Goal: Find contact information: Find contact information

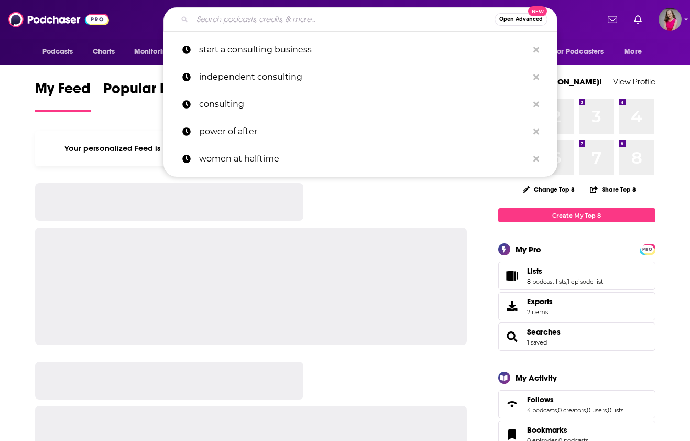
click at [321, 22] on input "Search podcasts, credits, & more..." at bounding box center [343, 19] width 302 height 17
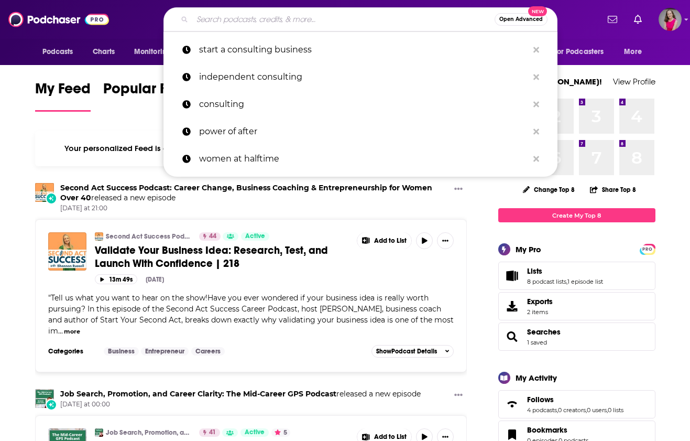
paste input "My Solopreneur Life"
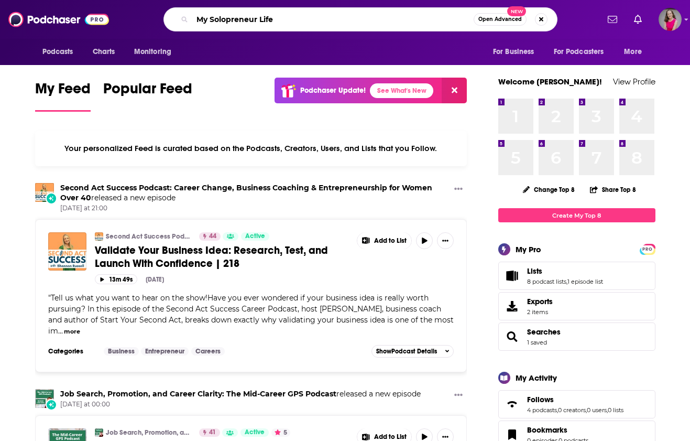
type input "My Solopreneur Life"
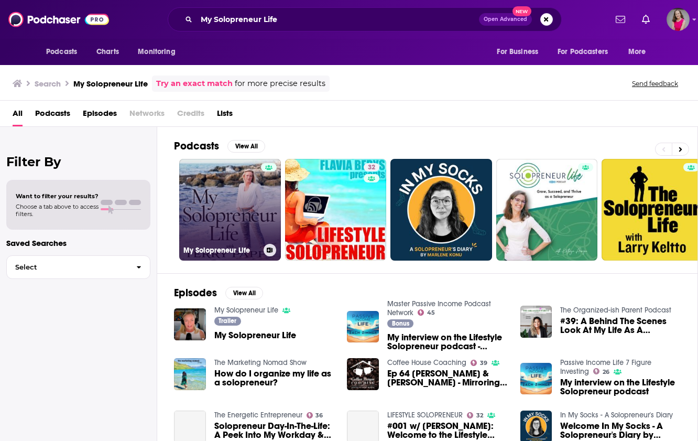
click at [266, 210] on div at bounding box center [269, 203] width 16 height 81
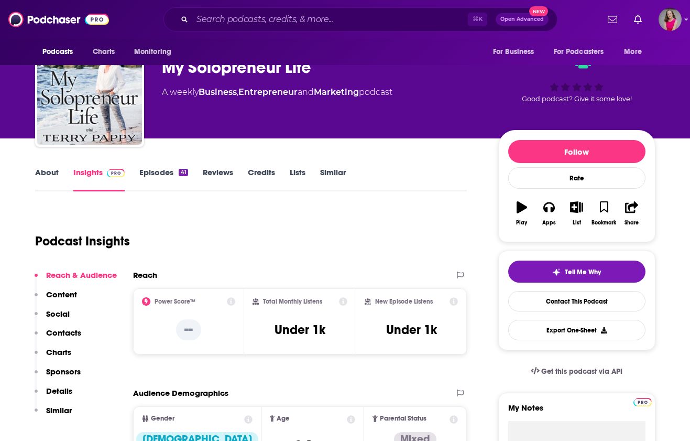
scroll to position [82, 0]
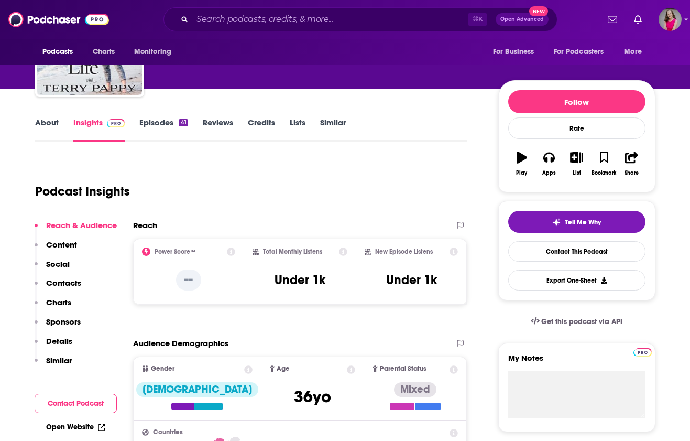
click at [158, 130] on link "Episodes 41" at bounding box center [163, 129] width 48 height 24
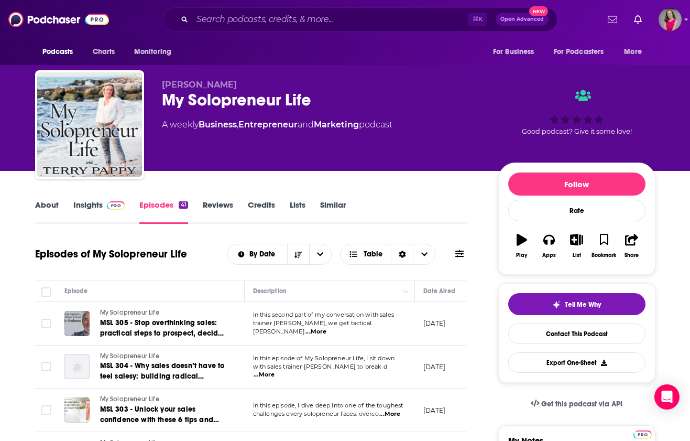
click at [93, 205] on link "Insights" at bounding box center [99, 212] width 52 height 24
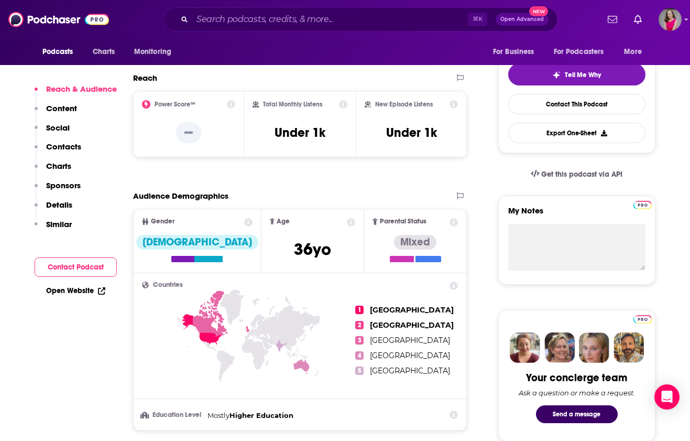
scroll to position [288, 0]
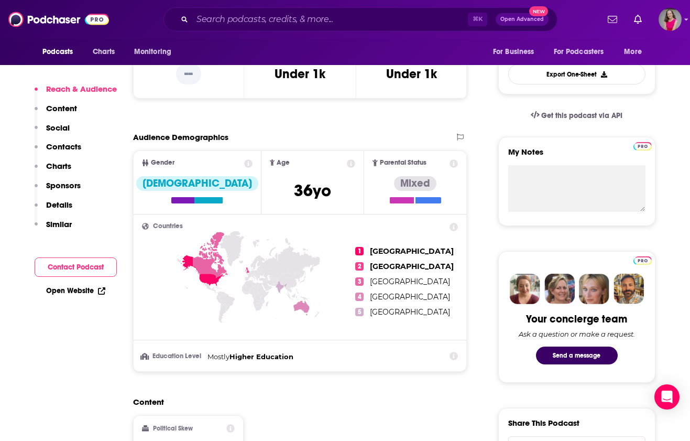
click at [74, 267] on button "Contact Podcast" at bounding box center [76, 266] width 82 height 19
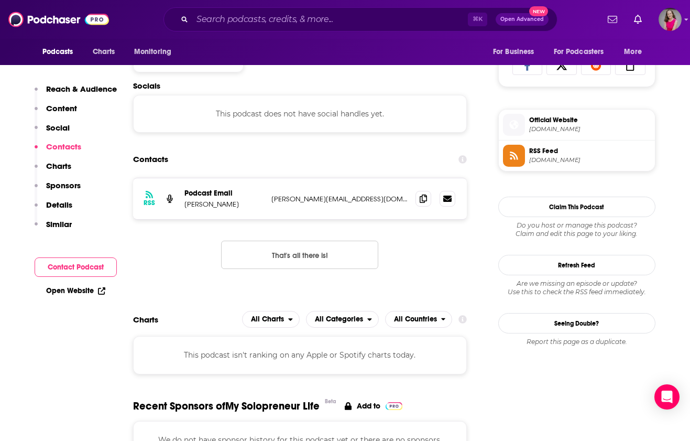
scroll to position [701, 0]
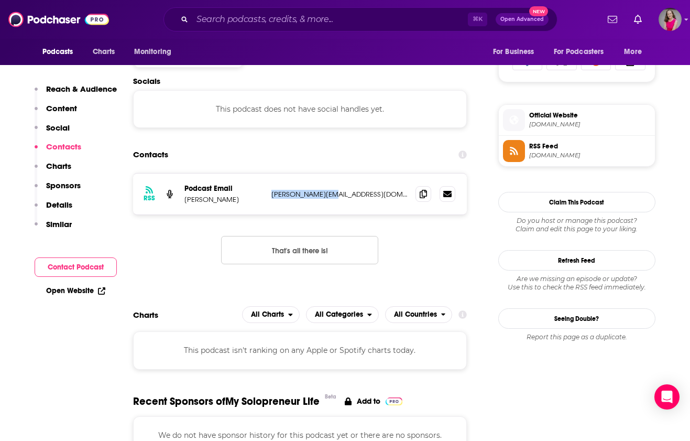
drag, startPoint x: 337, startPoint y: 195, endPoint x: 270, endPoint y: 197, distance: 66.6
click at [270, 197] on div "RSS Podcast Email [PERSON_NAME] [PERSON_NAME][EMAIL_ADDRESS][DOMAIN_NAME] [PERS…" at bounding box center [300, 193] width 334 height 41
copy p "[PERSON_NAME][EMAIL_ADDRESS][DOMAIN_NAME]"
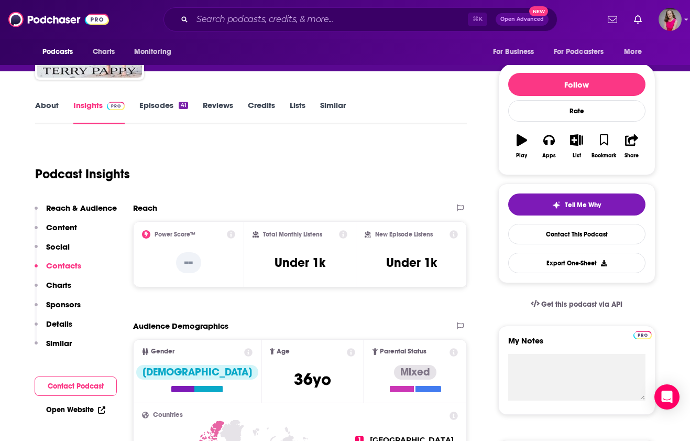
scroll to position [0, 0]
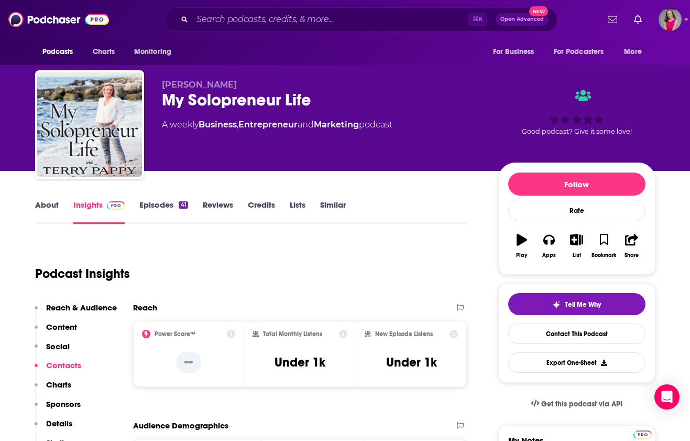
click at [46, 202] on link "About" at bounding box center [47, 212] width 24 height 24
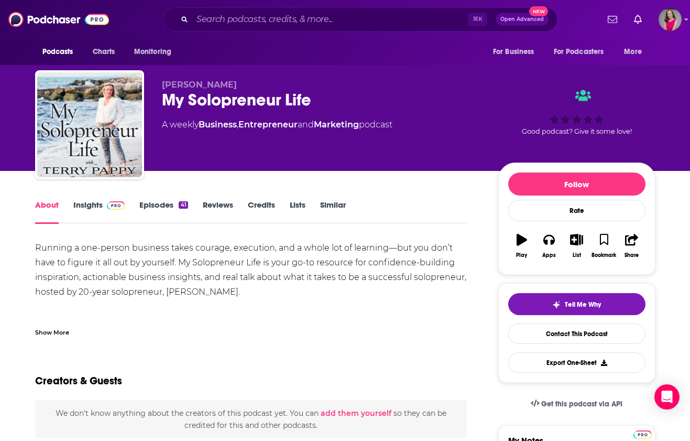
click at [215, 294] on div "Running a one-person business takes courage, execution, and a whole lot of lear…" at bounding box center [251, 307] width 432 height 132
drag, startPoint x: 213, startPoint y: 295, endPoint x: 166, endPoint y: 295, distance: 47.2
click at [166, 295] on div "Running a one-person business takes courage, execution, and a whole lot of lear…" at bounding box center [251, 307] width 432 height 132
copy div "[PERSON_NAME]"
click at [234, 331] on div "Show More" at bounding box center [251, 328] width 432 height 18
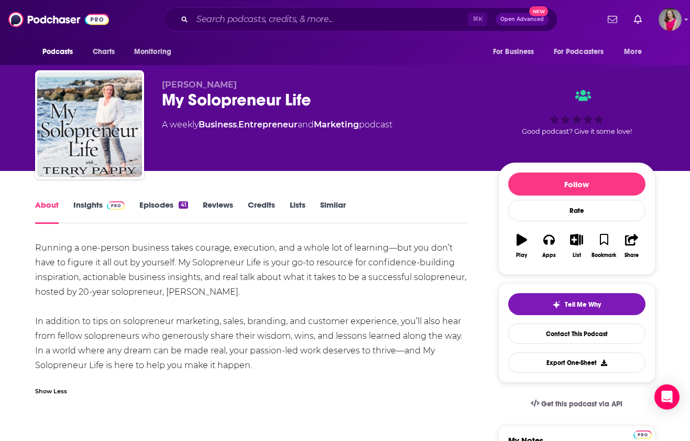
drag, startPoint x: 264, startPoint y: 367, endPoint x: 30, endPoint y: 245, distance: 263.0
copy div "Running a one-person business takes courage, execution, and a whole lot of lear…"
click at [304, 97] on div "My Solopreneur Life" at bounding box center [322, 100] width 320 height 20
click at [284, 24] on input "Search podcasts, credits, & more..." at bounding box center [330, 19] width 276 height 17
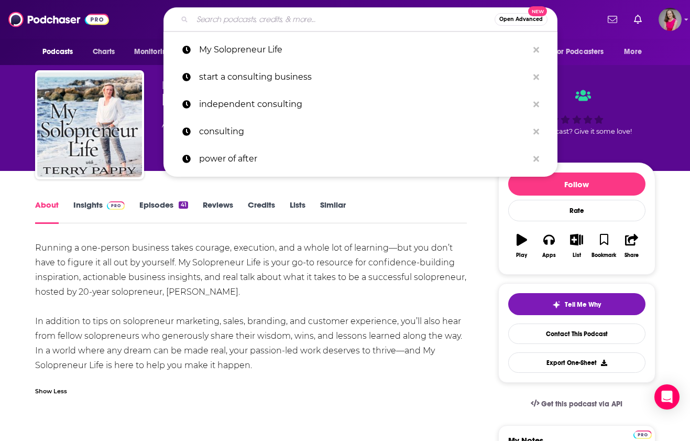
paste input "The Freedom Pivot"
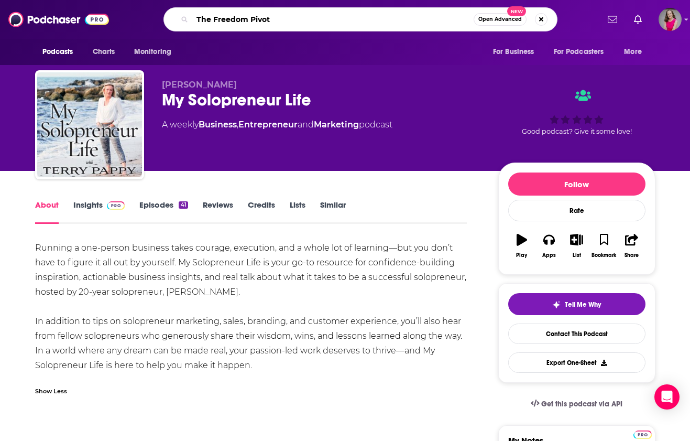
type input "The Freedom Pivot"
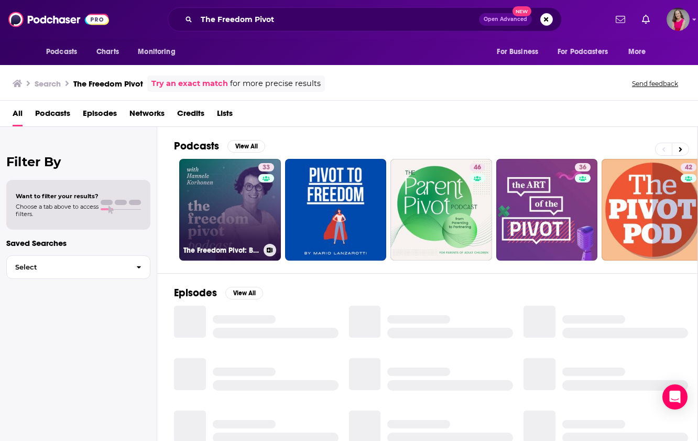
click at [251, 193] on link "33 The Freedom Pivot: Business Intuition & Breaking Cycles to Starting Your Bus…" at bounding box center [230, 210] width 102 height 102
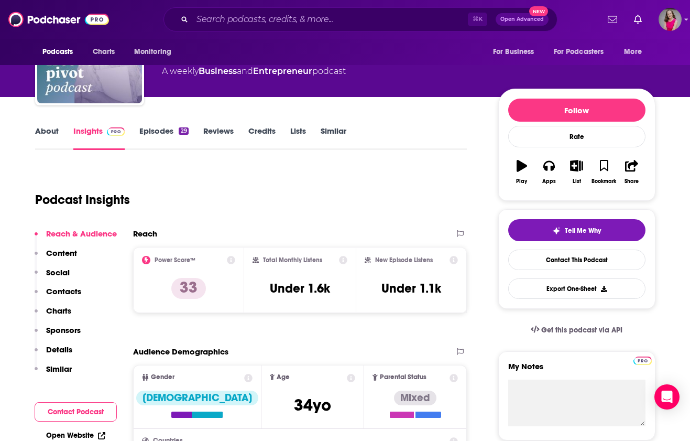
scroll to position [125, 0]
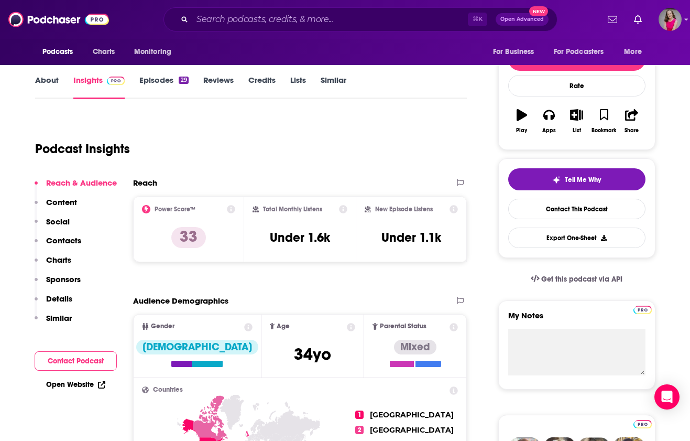
click at [69, 365] on button "Contact Podcast" at bounding box center [76, 360] width 82 height 19
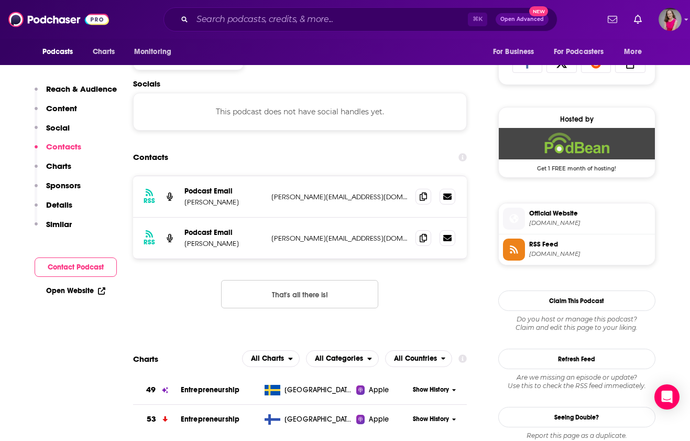
scroll to position [701, 0]
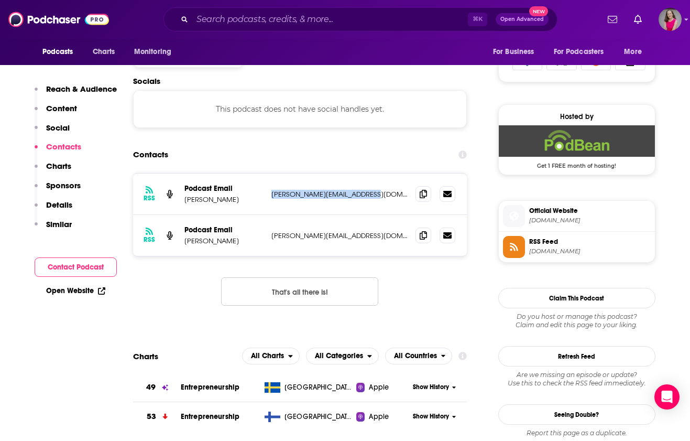
drag, startPoint x: 388, startPoint y: 194, endPoint x: 270, endPoint y: 194, distance: 117.9
click at [270, 194] on div "RSS Podcast Email [PERSON_NAME] [EMAIL_ADDRESS][DOMAIN_NAME] [PERSON_NAME][EMAI…" at bounding box center [300, 193] width 334 height 41
copy p "[PERSON_NAME][EMAIL_ADDRESS][DOMAIN_NAME]"
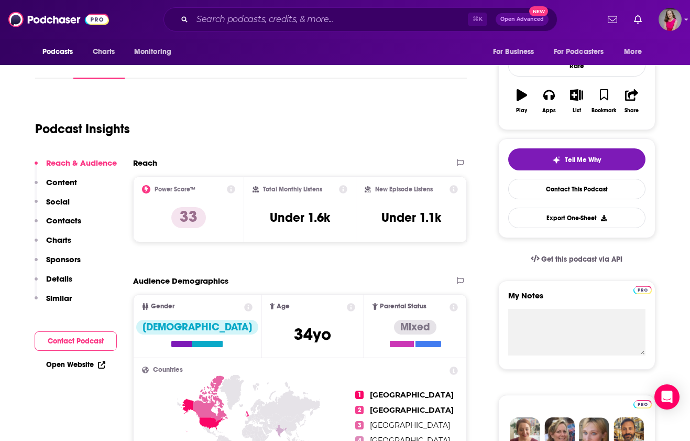
scroll to position [0, 0]
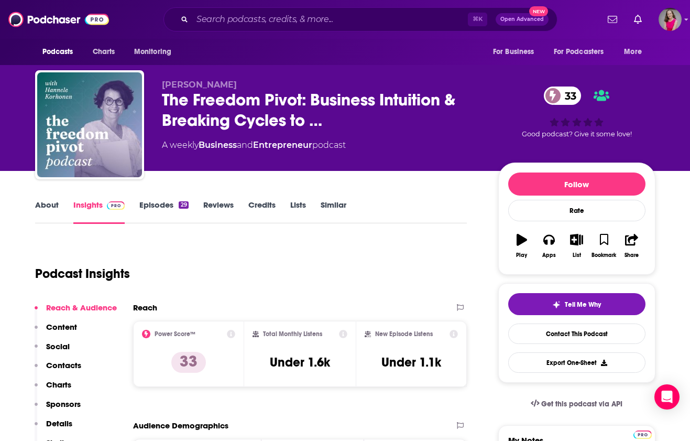
click at [47, 204] on link "About" at bounding box center [47, 212] width 24 height 24
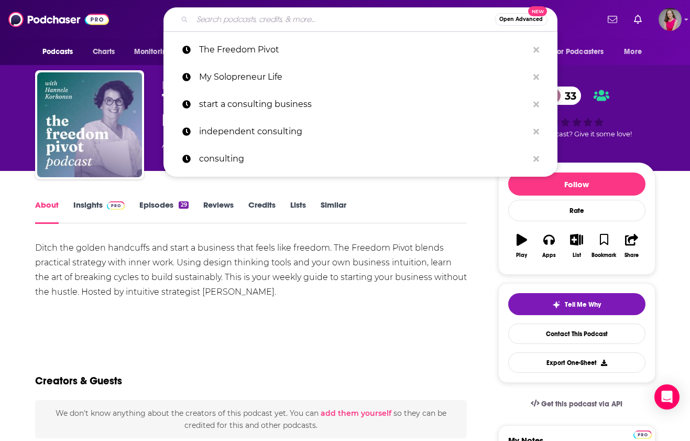
click at [340, 24] on input "Search podcasts, credits, & more..." at bounding box center [343, 19] width 302 height 17
paste input "Rock Your Reinvention"
type input "Rock Your Reinvention"
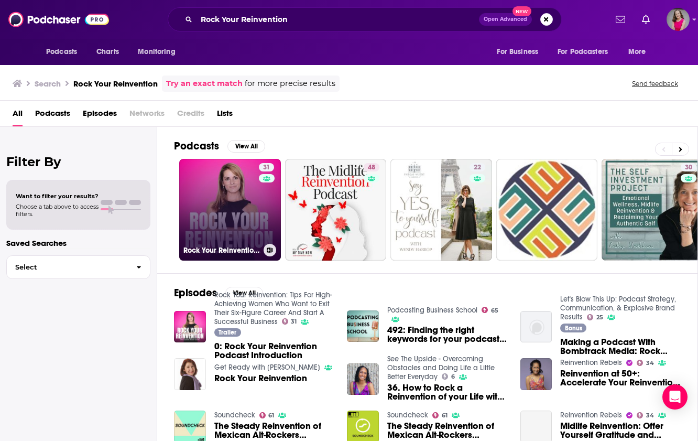
click at [237, 206] on link "31 Rock Your Reinvention: Tips For High-Achieving Women Who Want to Exit Their …" at bounding box center [230, 210] width 102 height 102
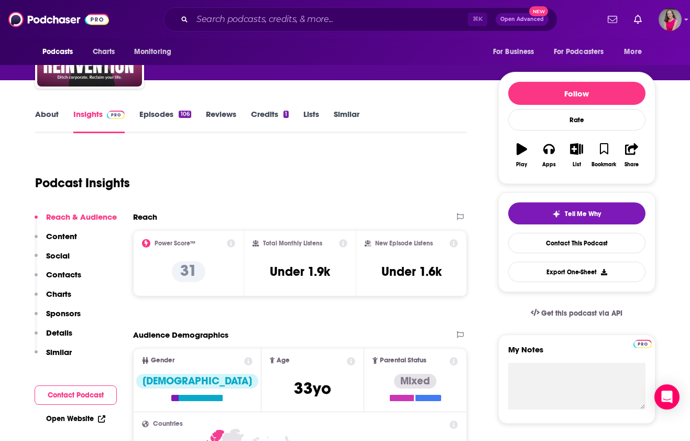
scroll to position [113, 0]
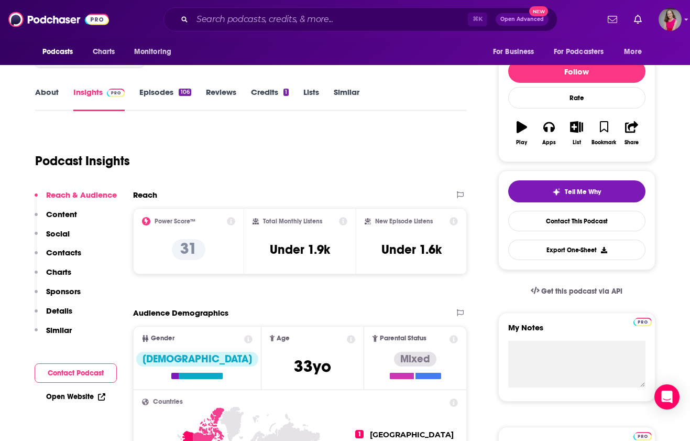
click at [79, 369] on button "Contact Podcast" at bounding box center [76, 372] width 82 height 19
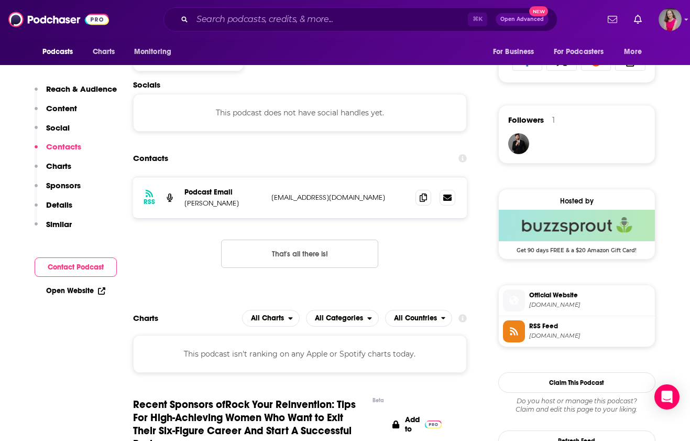
scroll to position [704, 0]
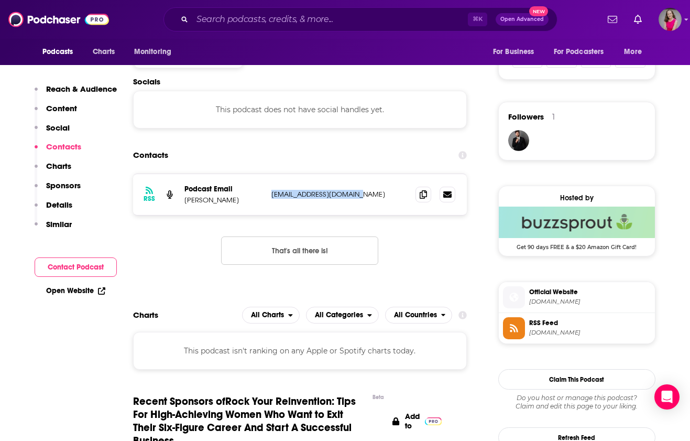
drag, startPoint x: 366, startPoint y: 192, endPoint x: 272, endPoint y: 188, distance: 94.4
click at [272, 188] on div "RSS Podcast Email [PERSON_NAME] [EMAIL_ADDRESS][DOMAIN_NAME] [EMAIL_ADDRESS][DO…" at bounding box center [300, 194] width 334 height 41
copy p "[EMAIL_ADDRESS][DOMAIN_NAME]"
